Goal: Find specific page/section

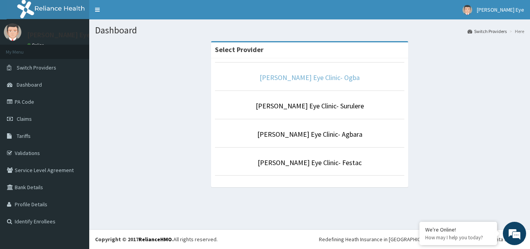
click at [304, 81] on link "[PERSON_NAME] Eye Clinic- Ogba" at bounding box center [309, 77] width 100 height 9
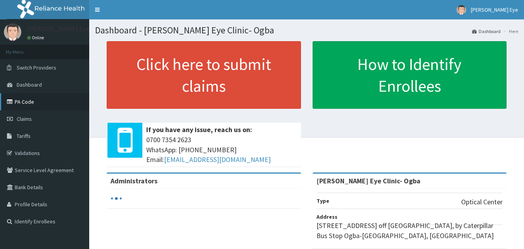
click at [33, 94] on link "PA Code" at bounding box center [44, 101] width 89 height 17
